Goal: Task Accomplishment & Management: Manage account settings

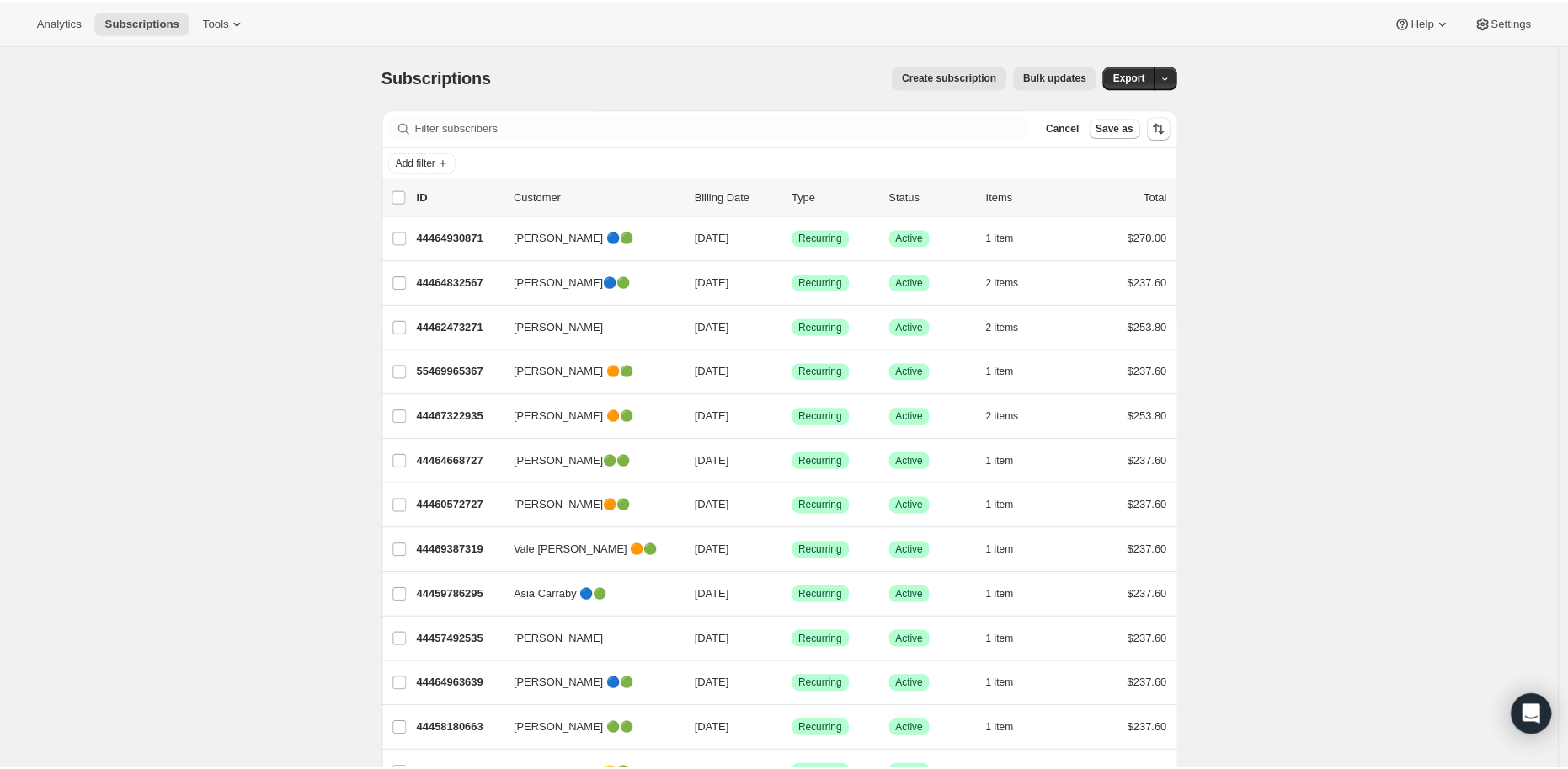
scroll to position [187, 0]
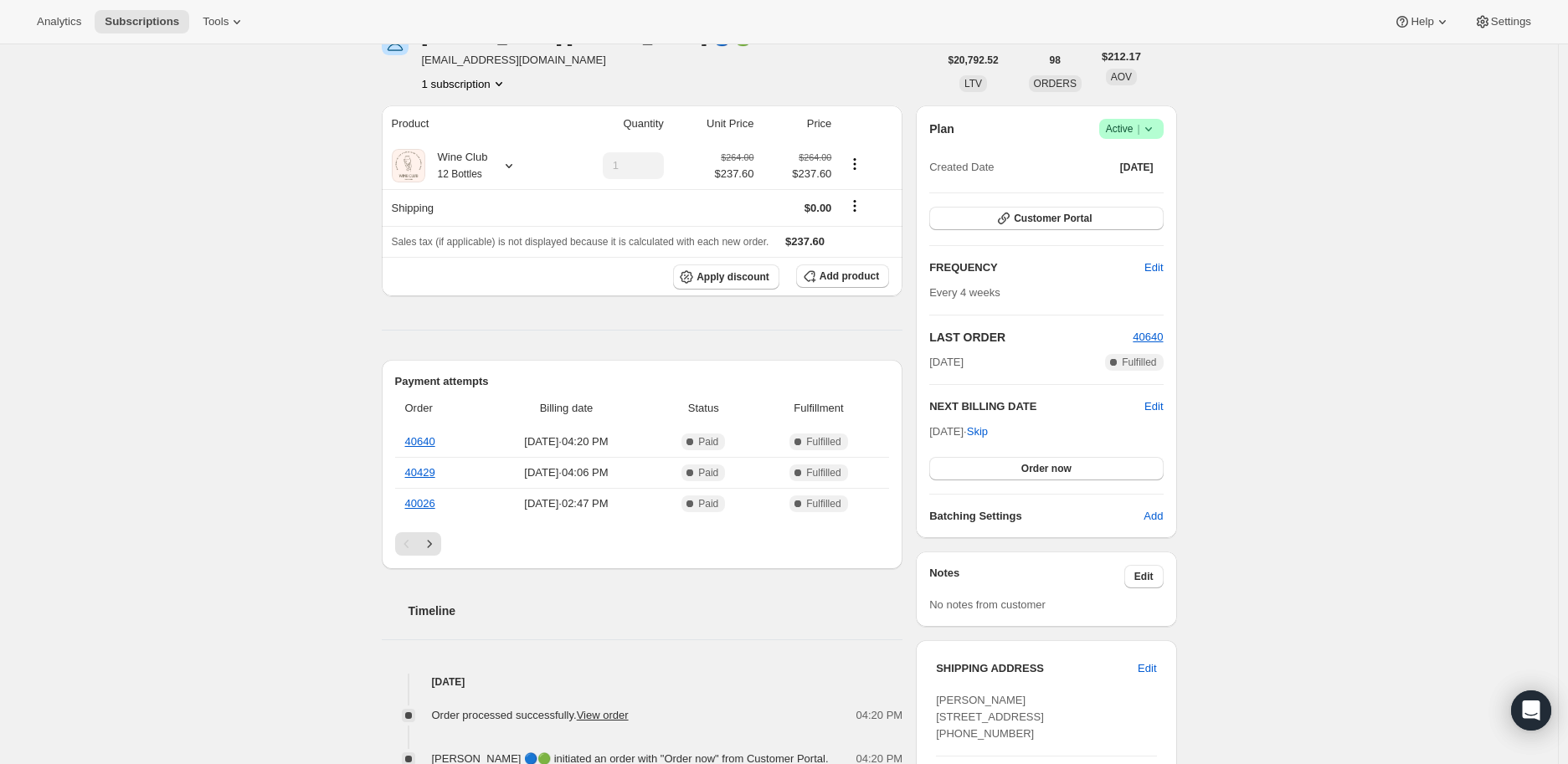
scroll to position [186, 0]
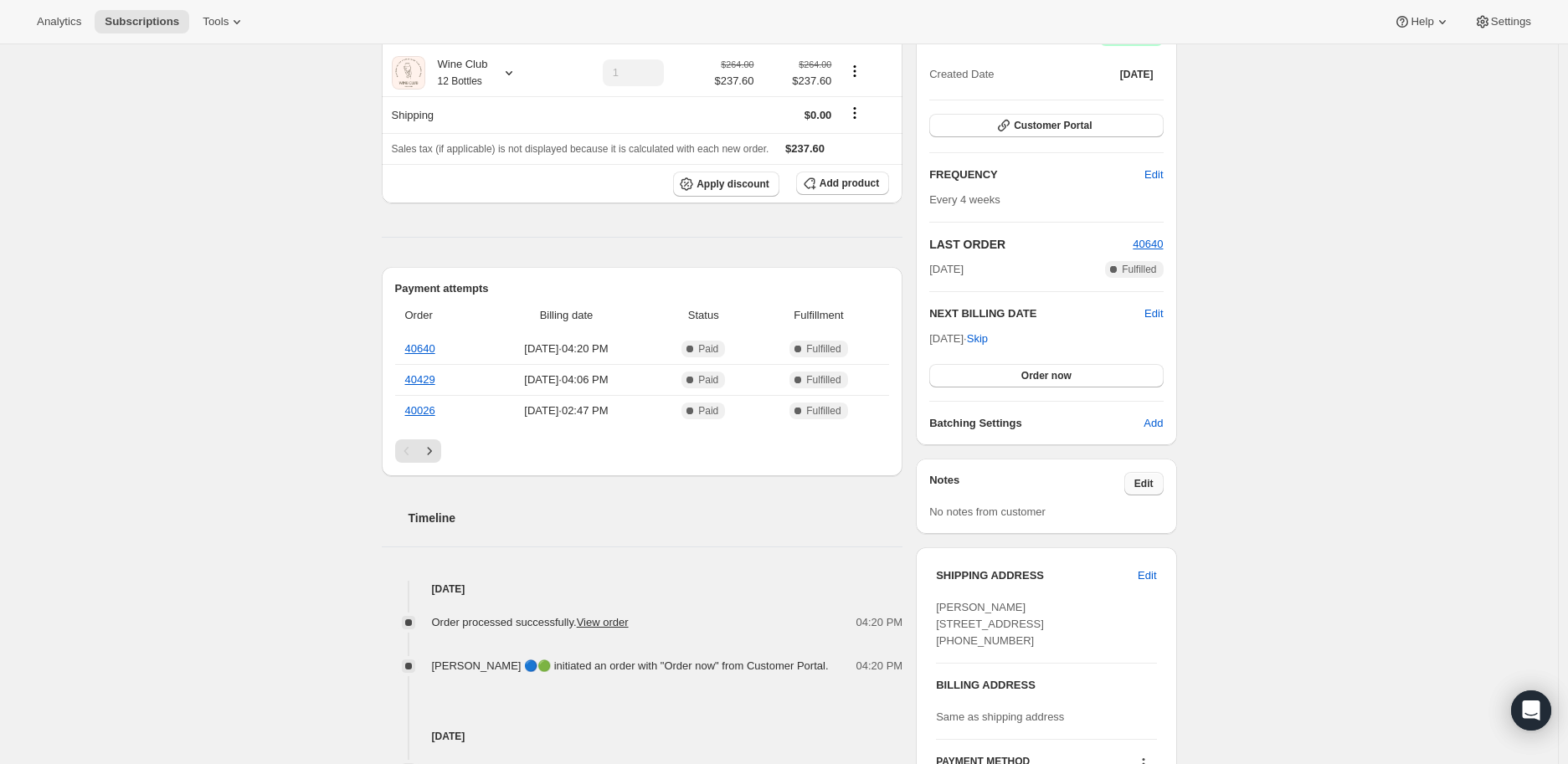
click at [1154, 480] on span "Edit" at bounding box center [1144, 484] width 19 height 13
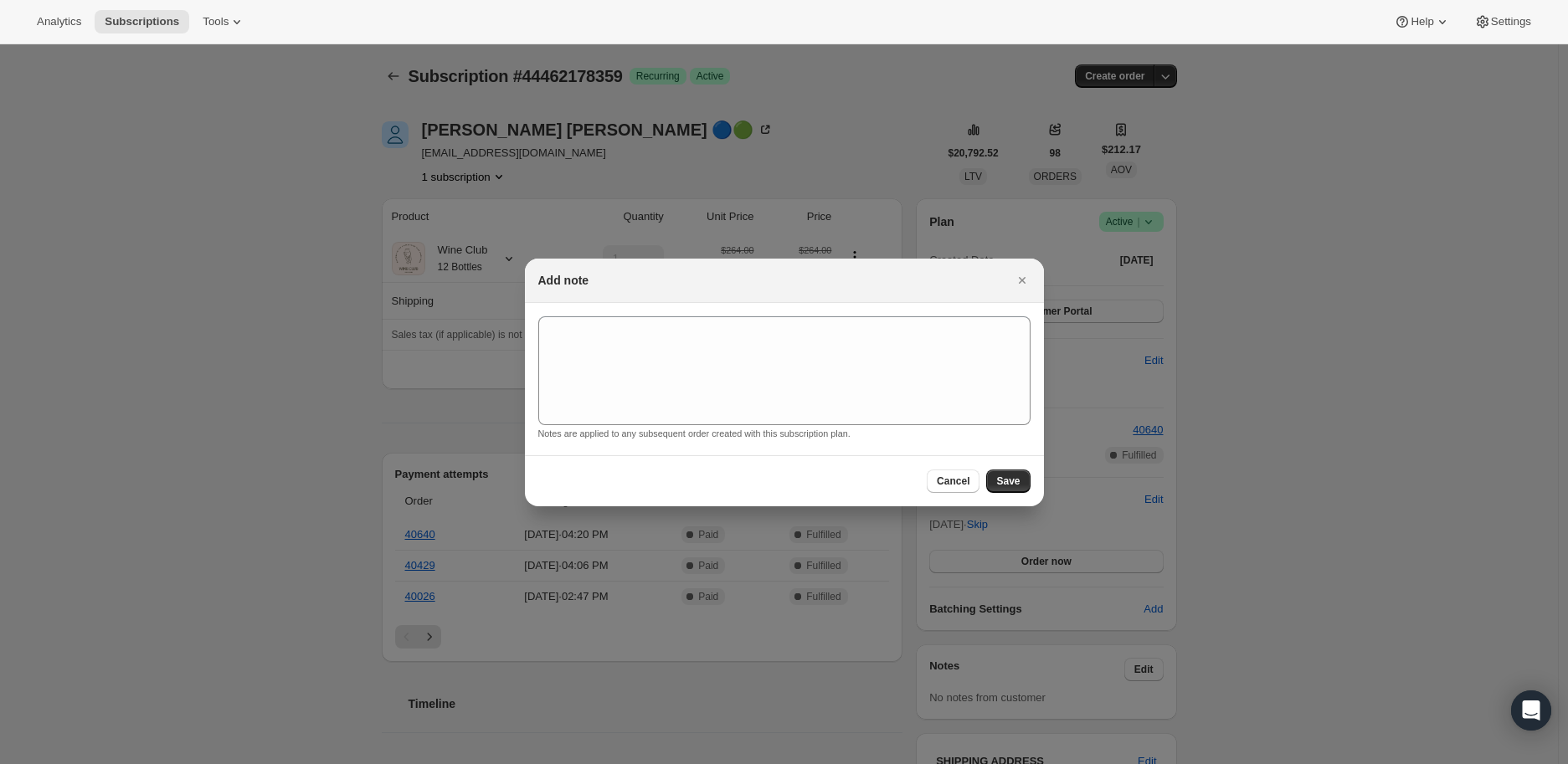
scroll to position [0, 0]
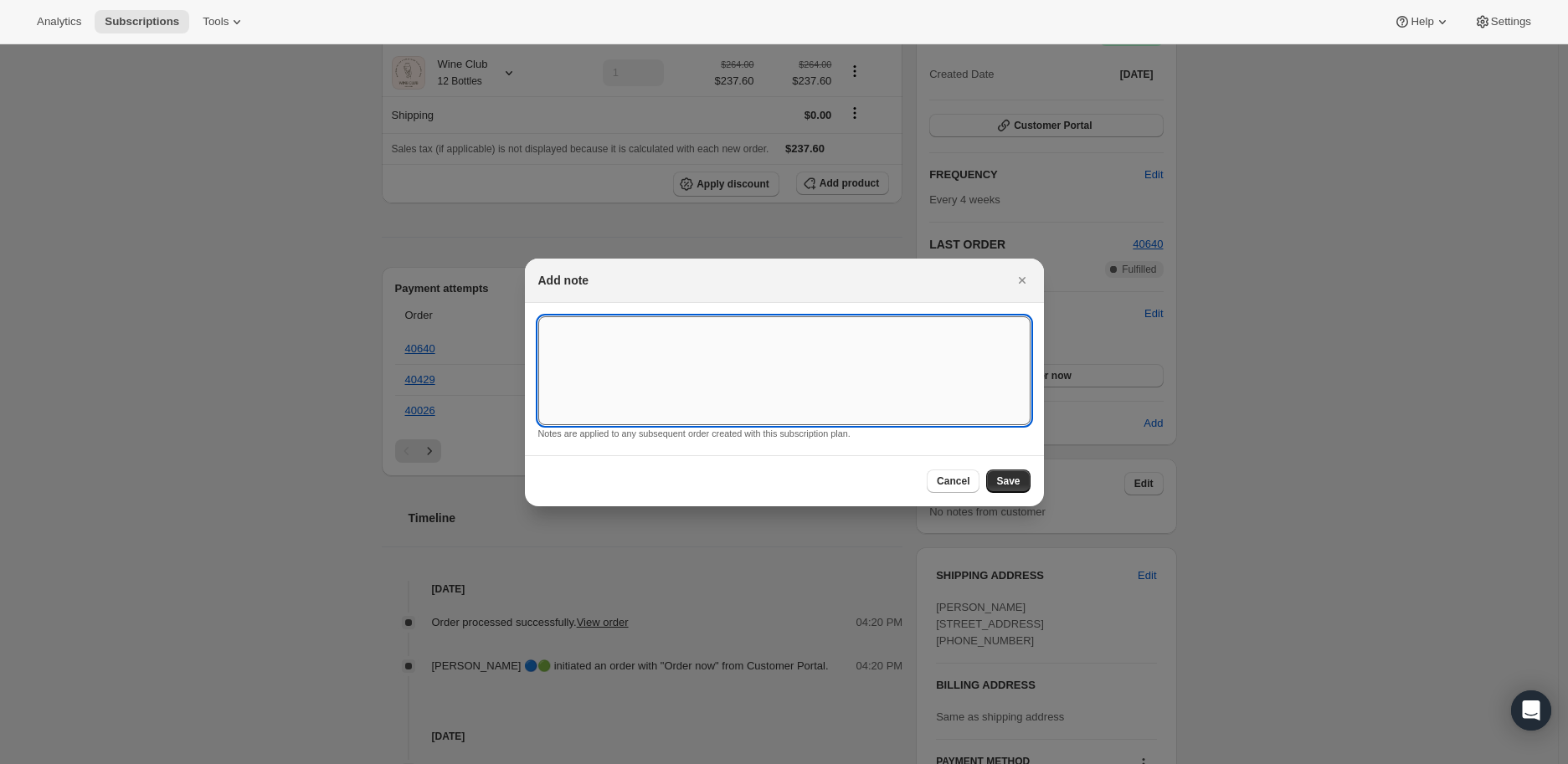
click at [576, 354] on textarea ":r2f:" at bounding box center [784, 370] width 493 height 109
type textarea "ORDER100 November"
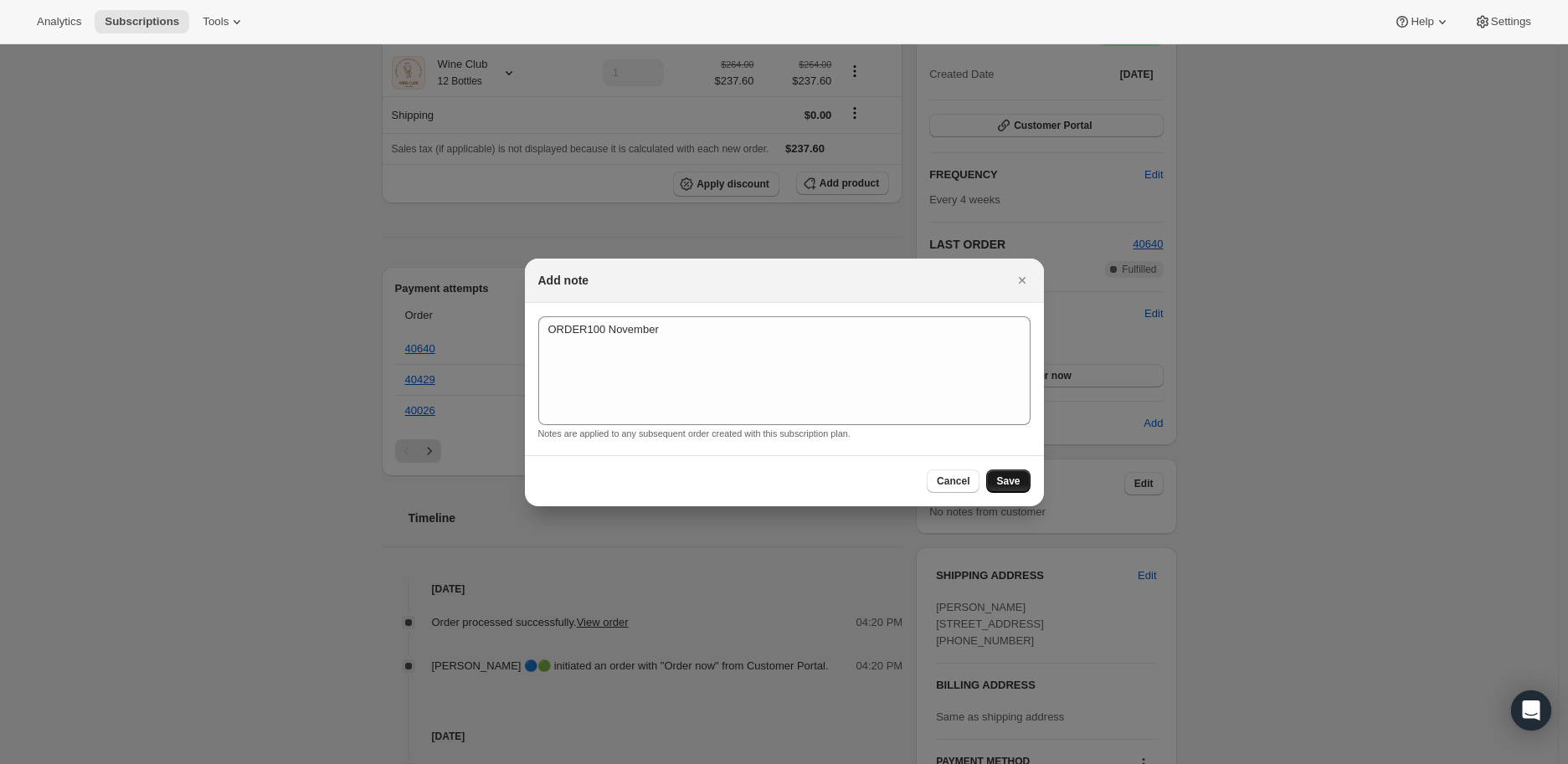
click at [1005, 478] on span "Save" at bounding box center [1008, 482] width 24 height 13
